Goal: Task Accomplishment & Management: Use online tool/utility

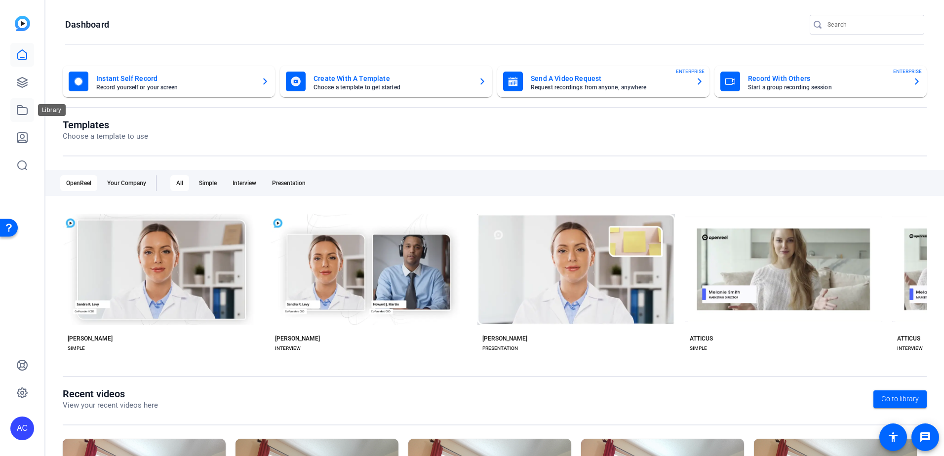
click at [22, 111] on icon at bounding box center [22, 110] width 12 height 12
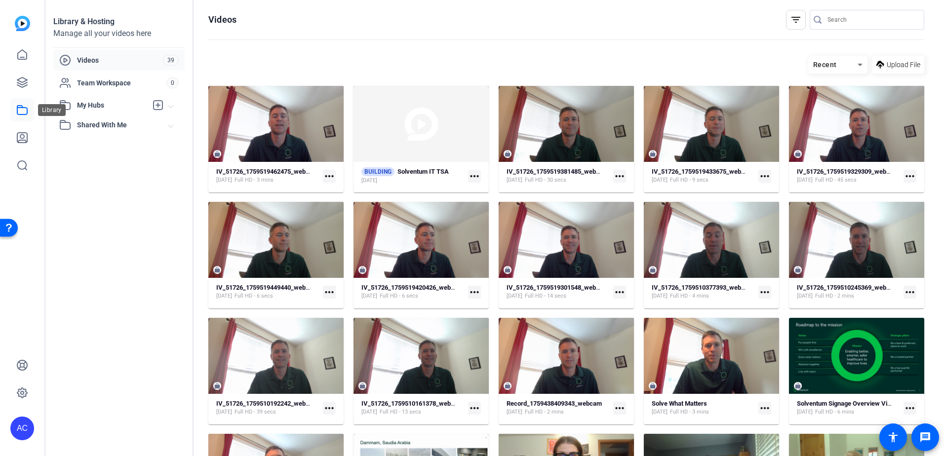
click at [23, 109] on icon at bounding box center [22, 110] width 12 height 12
click at [19, 79] on icon at bounding box center [22, 82] width 10 height 10
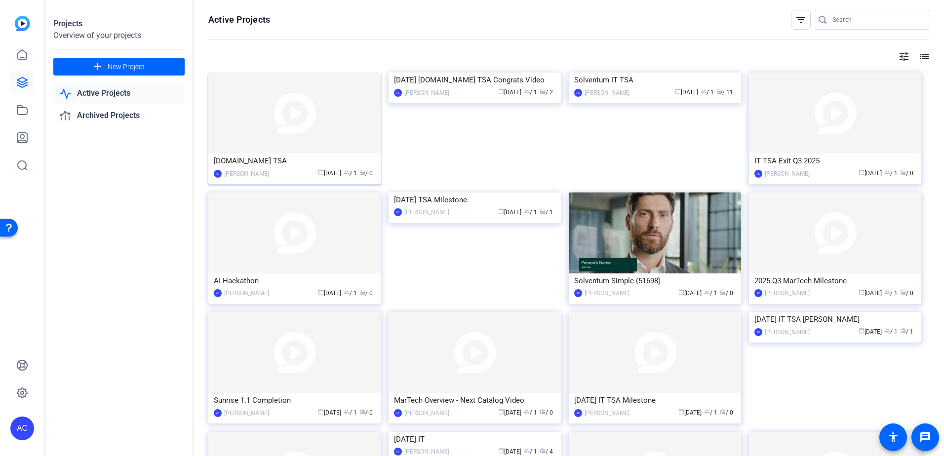
click at [334, 113] on img at bounding box center [294, 113] width 172 height 81
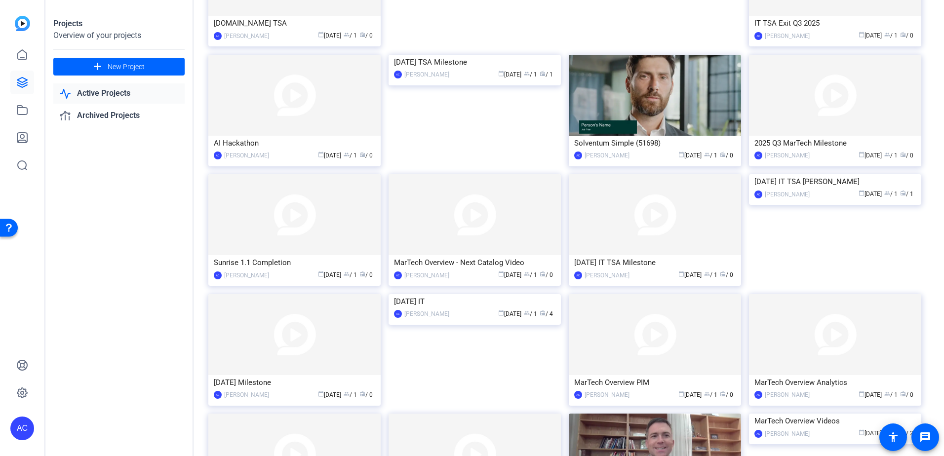
scroll to position [99, 0]
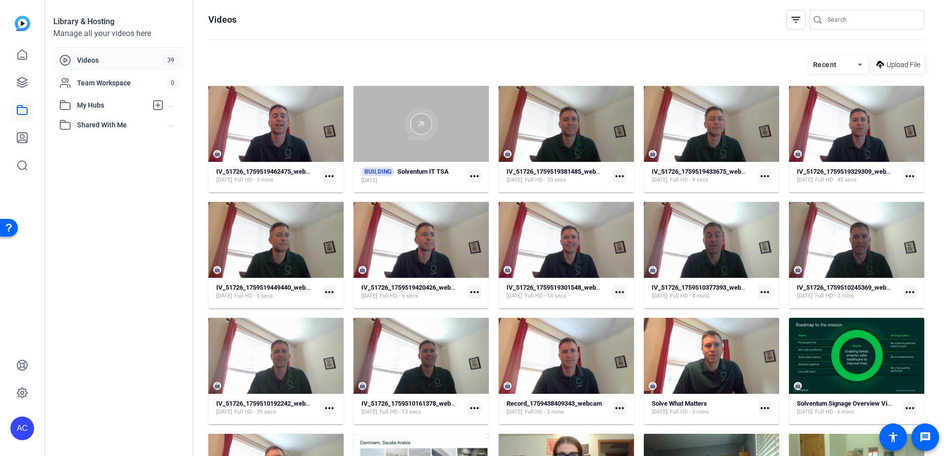
click at [436, 149] on div at bounding box center [420, 124] width 135 height 76
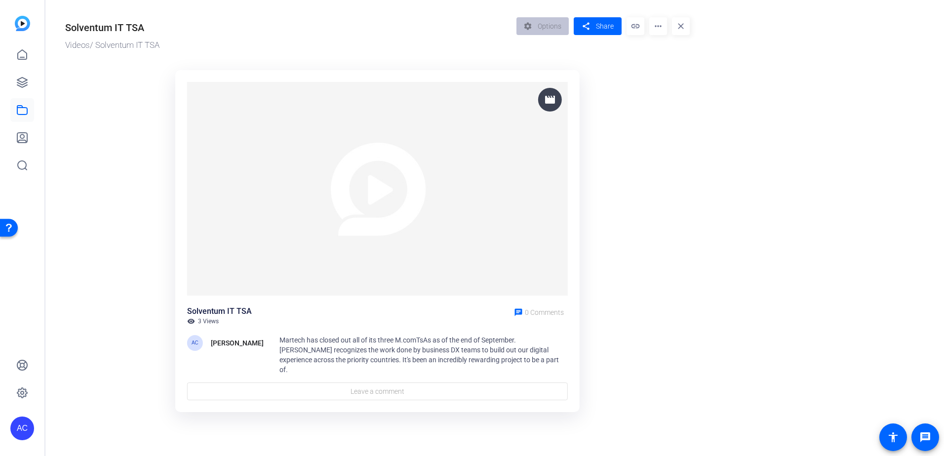
click at [24, 25] on img at bounding box center [22, 23] width 15 height 15
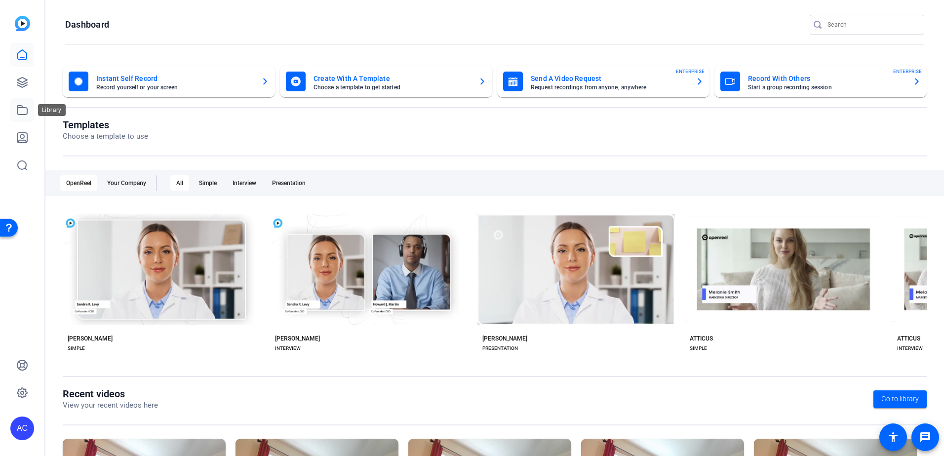
click at [21, 117] on link at bounding box center [22, 110] width 24 height 24
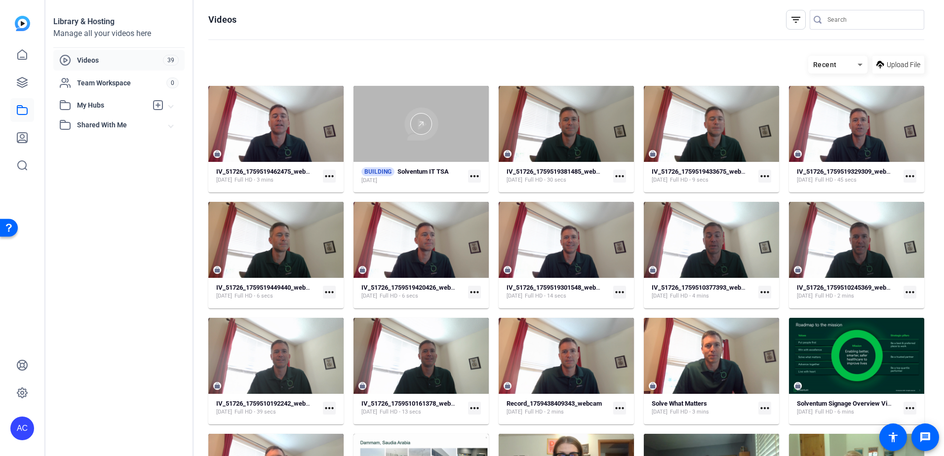
click at [441, 138] on div at bounding box center [420, 124] width 135 height 76
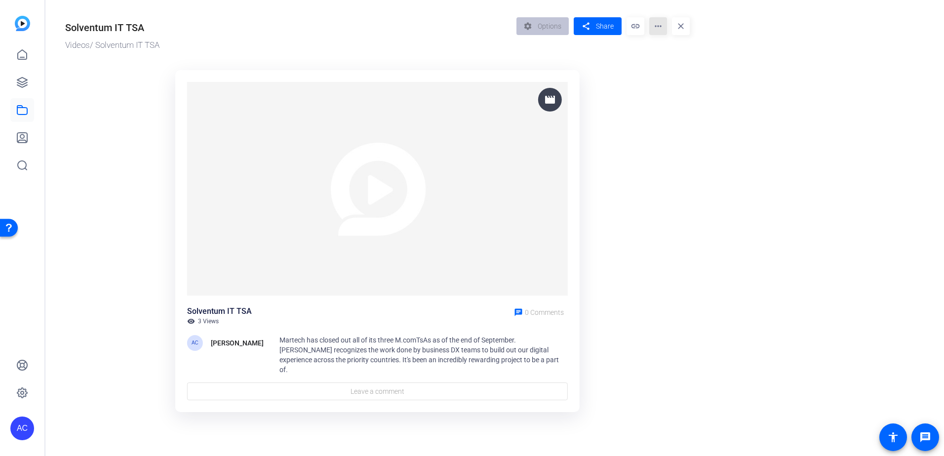
click at [661, 33] on mat-icon "more_horiz" at bounding box center [658, 26] width 18 height 18
click at [672, 60] on span "Edit in Creator" at bounding box center [677, 56] width 41 height 12
